Goal: Find specific page/section: Find specific page/section

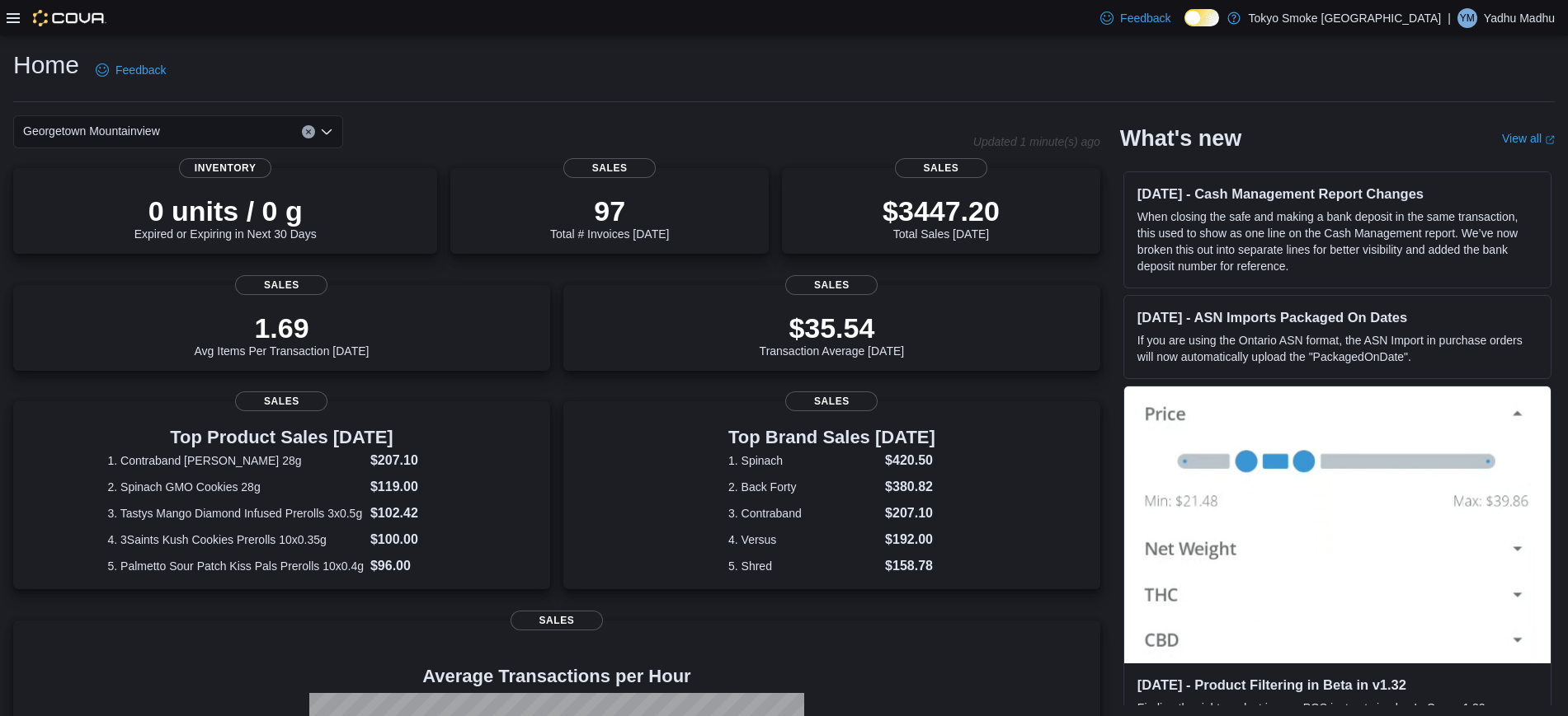
click at [15, 12] on icon at bounding box center [13, 18] width 13 height 13
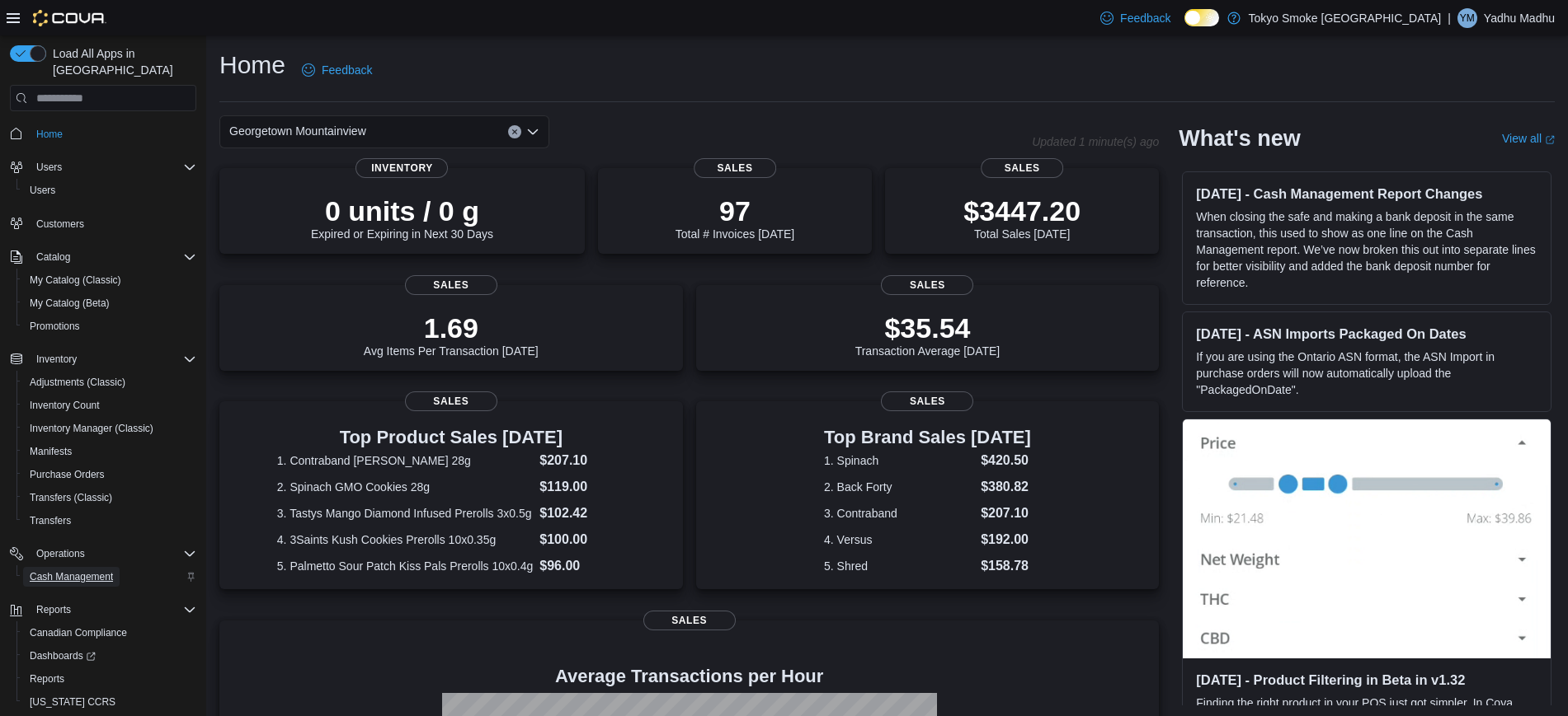
click at [87, 570] on span "Cash Management" at bounding box center [72, 576] width 83 height 13
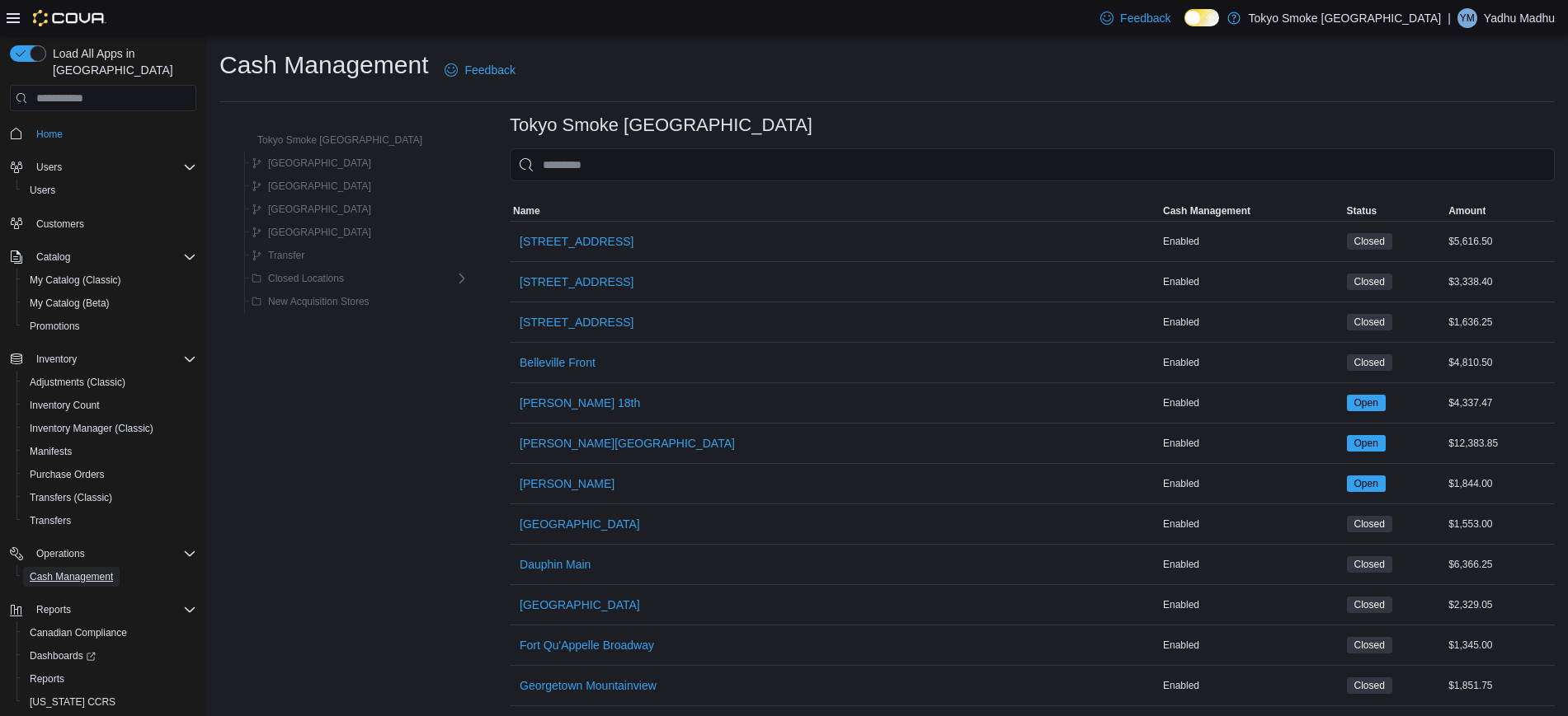
scroll to position [160, 0]
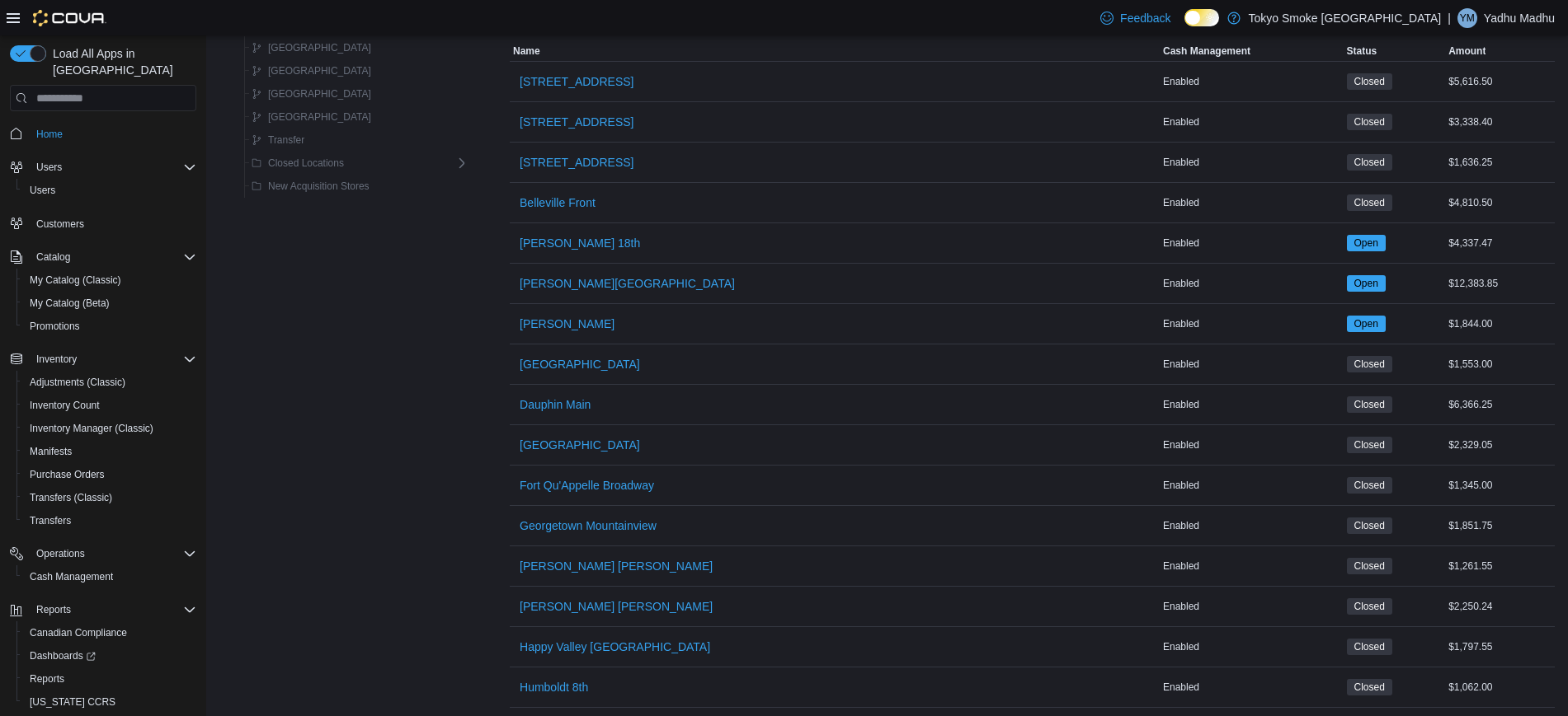
click at [1536, 2] on div "Feedback Dark Mode Tokyo Smoke [GEOGRAPHIC_DATA] | [PERSON_NAME] Madhu" at bounding box center [1324, 18] width 461 height 33
click at [1528, 11] on p "Yadhu Madhu" at bounding box center [1519, 18] width 71 height 20
click at [1467, 161] on span "Sign Out" at bounding box center [1448, 160] width 44 height 16
